Goal: Participate in discussion: Participate in discussion

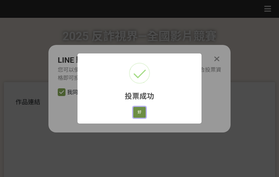
click at [139, 114] on button "好" at bounding box center [139, 112] width 12 height 11
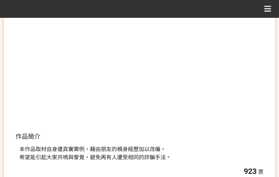
scroll to position [148, 0]
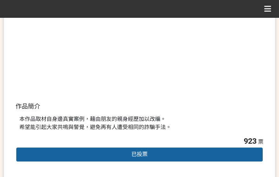
drag, startPoint x: 169, startPoint y: 128, endPoint x: 231, endPoint y: 148, distance: 65.2
click at [171, 129] on div "本作品取材自身邊真實案例，藉由朋友的親身經歷加以改編。 希望能引起大家共鳴與警覺，避免再有人遭受相同的詐騙手法。" at bounding box center [139, 123] width 240 height 16
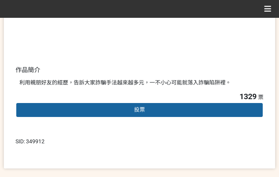
scroll to position [194, 0]
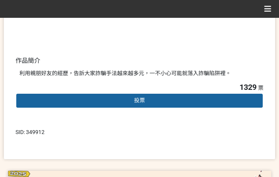
click at [144, 98] on span "投票" at bounding box center [139, 100] width 11 height 6
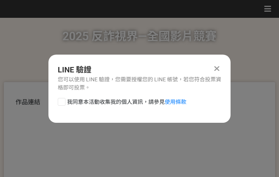
scroll to position [0, 0]
click at [133, 100] on span "我同意本活動收集我的個人資訊，請參見 使用條款" at bounding box center [126, 102] width 119 height 8
click at [63, 100] on input "我同意本活動收集我的個人資訊，請參見 使用條款" at bounding box center [60, 101] width 5 height 5
checkbox input "false"
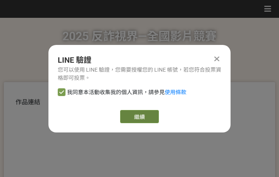
click at [146, 117] on link "繼續" at bounding box center [139, 116] width 39 height 13
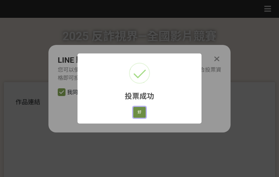
click at [140, 110] on button "好" at bounding box center [139, 112] width 12 height 11
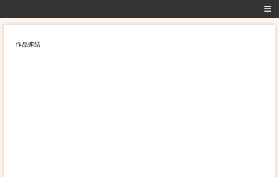
scroll to position [148, 0]
